Goal: Find specific page/section: Find specific page/section

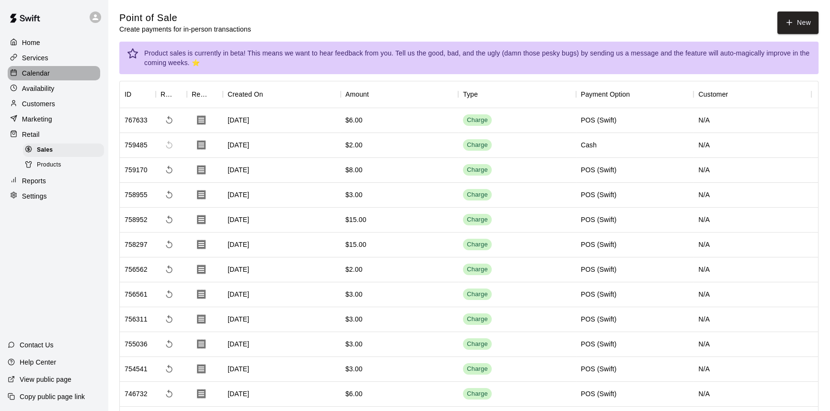
click at [41, 79] on div "Calendar" at bounding box center [54, 73] width 92 height 14
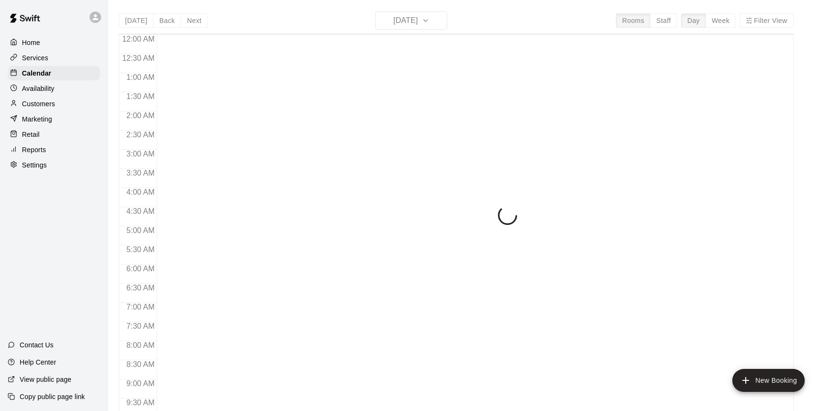
scroll to position [374, 0]
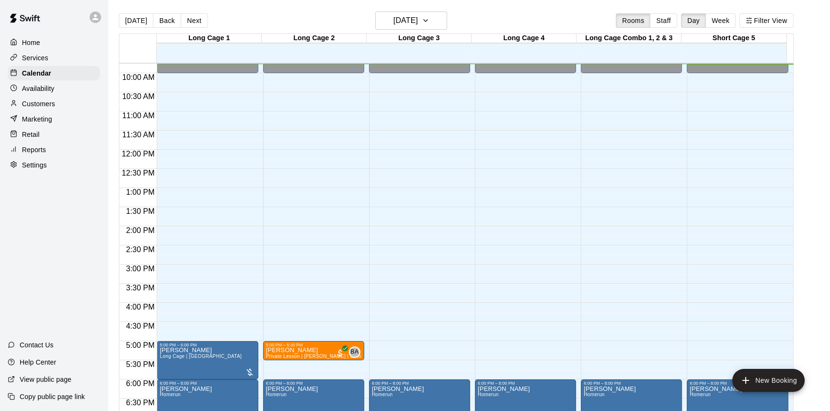
click at [167, 21] on button "Back" at bounding box center [167, 20] width 28 height 14
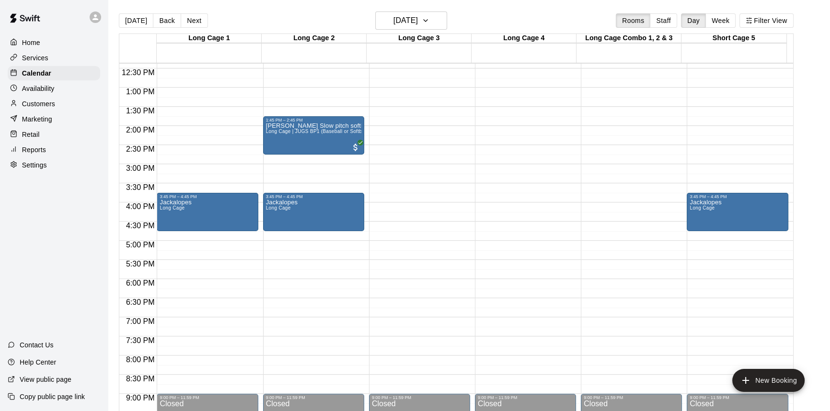
scroll to position [431, 0]
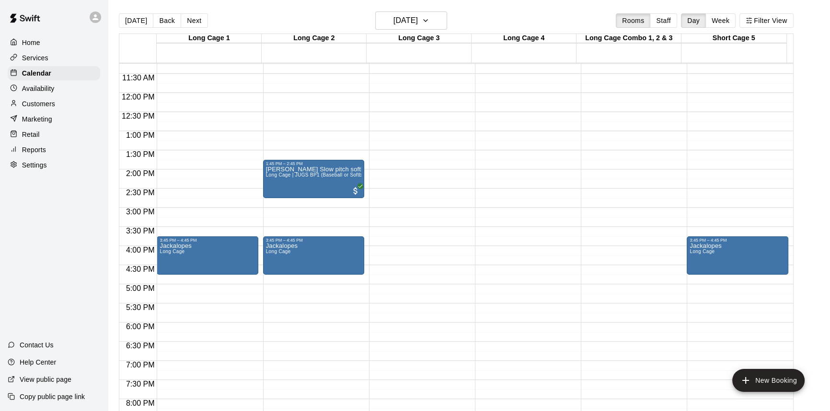
click at [49, 129] on div "Home Services Calendar Availability Customers Marketing Retail Reports Settings" at bounding box center [54, 103] width 108 height 139
click at [48, 134] on div "Retail" at bounding box center [54, 134] width 92 height 14
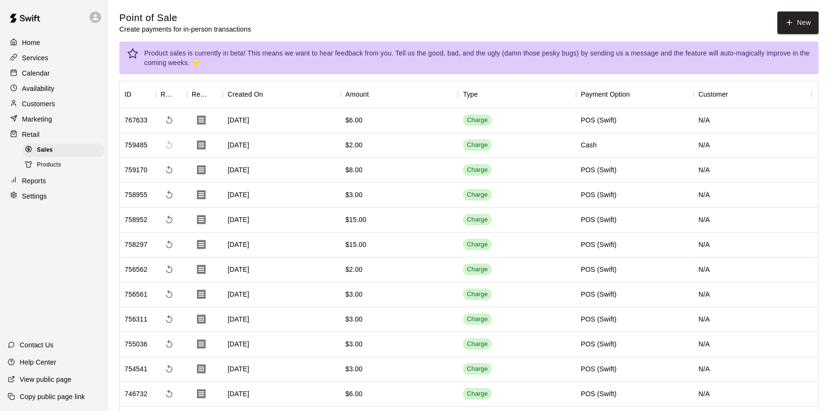
click at [67, 74] on div "Calendar" at bounding box center [54, 73] width 92 height 14
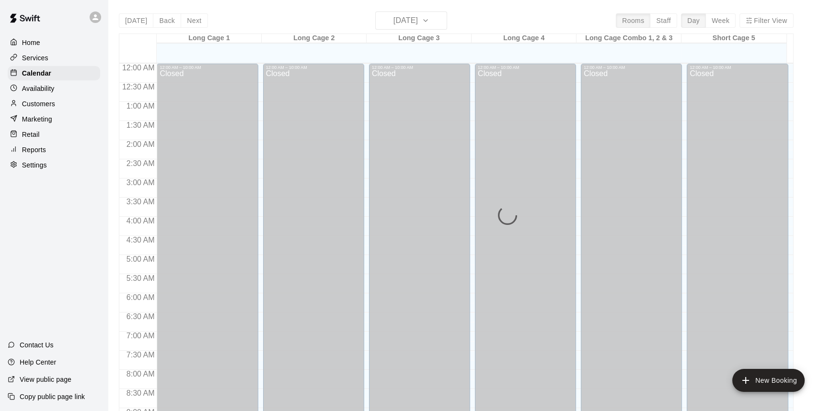
scroll to position [375, 0]
